Goal: Check status: Check status

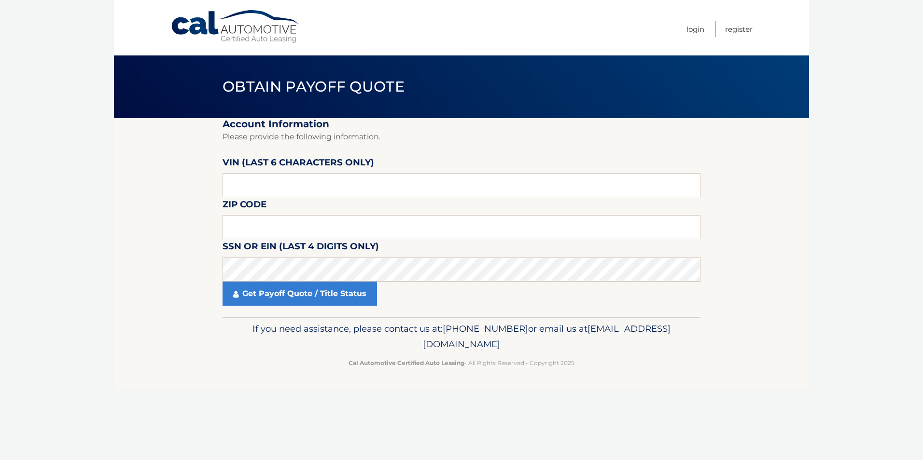
click at [272, 172] on label "VIN (last 6 characters only)" at bounding box center [298, 164] width 152 height 18
click at [270, 183] on input "text" at bounding box center [461, 185] width 478 height 24
type input "015584"
click at [248, 223] on input "text" at bounding box center [461, 227] width 478 height 24
type input "10034"
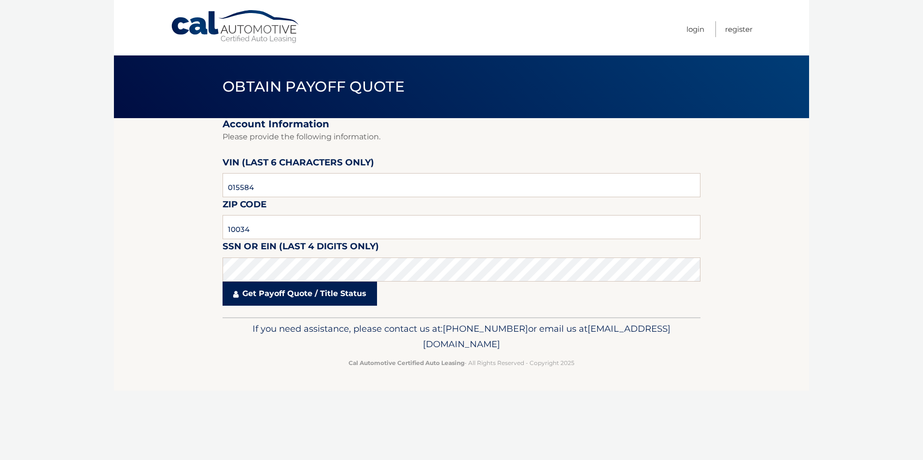
click at [245, 298] on link "Get Payoff Quote / Title Status" at bounding box center [299, 294] width 154 height 24
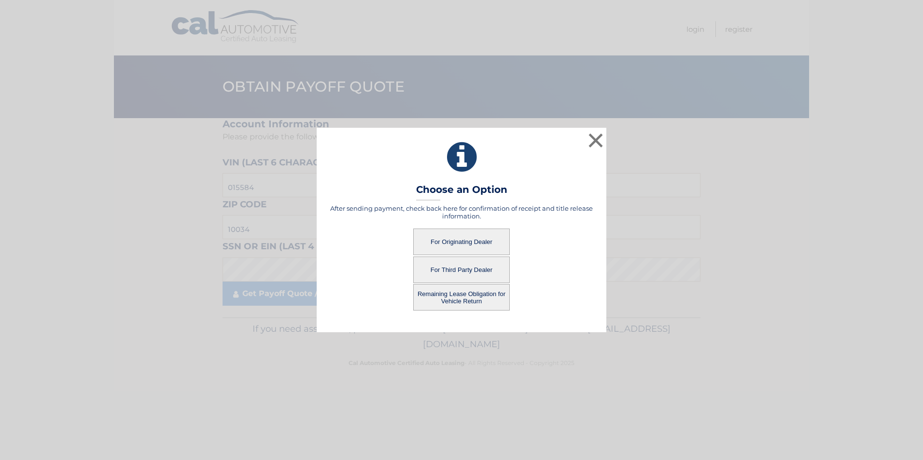
click at [454, 240] on button "For Originating Dealer" at bounding box center [461, 242] width 97 height 27
click at [464, 239] on button "For Originating Dealer" at bounding box center [461, 242] width 97 height 27
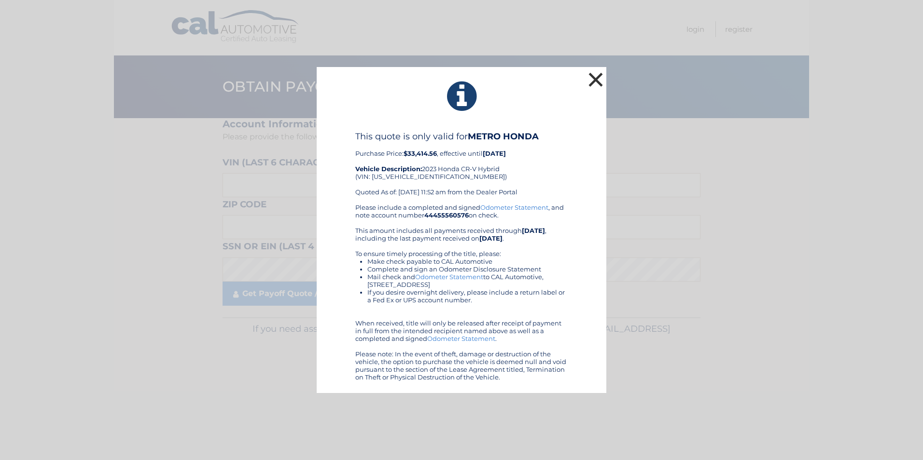
click at [596, 71] on button "×" at bounding box center [595, 79] width 19 height 19
